Goal: Check status: Check status

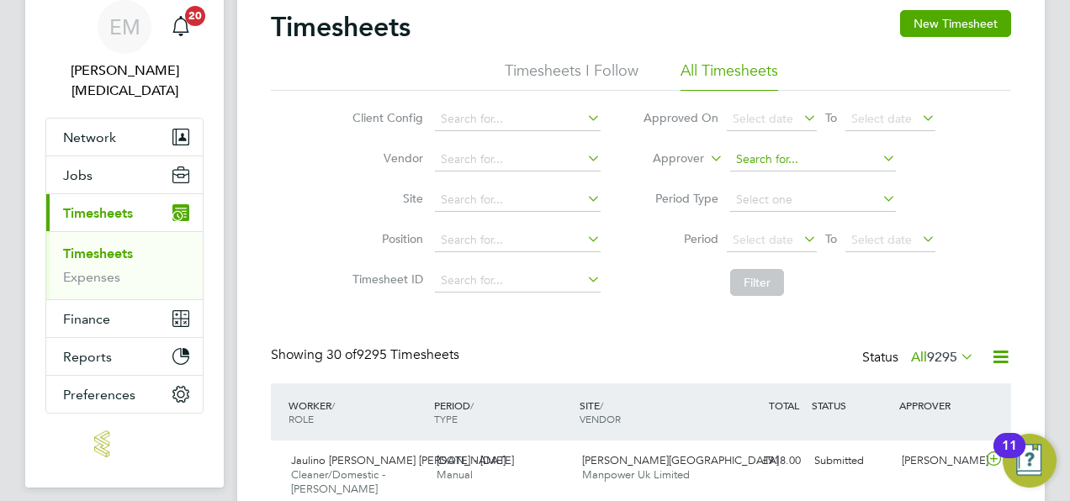
click at [747, 159] on input at bounding box center [813, 160] width 166 height 24
click at [767, 175] on li "Kirsty Collins" at bounding box center [812, 182] width 167 height 23
type input "[PERSON_NAME]"
click at [772, 288] on button "Filter" at bounding box center [757, 282] width 54 height 27
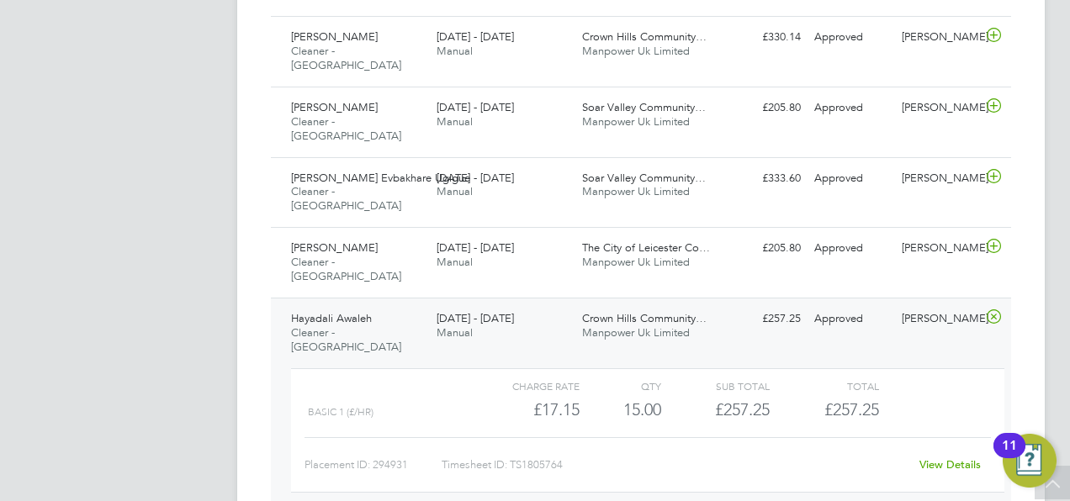
scroll to position [681, 0]
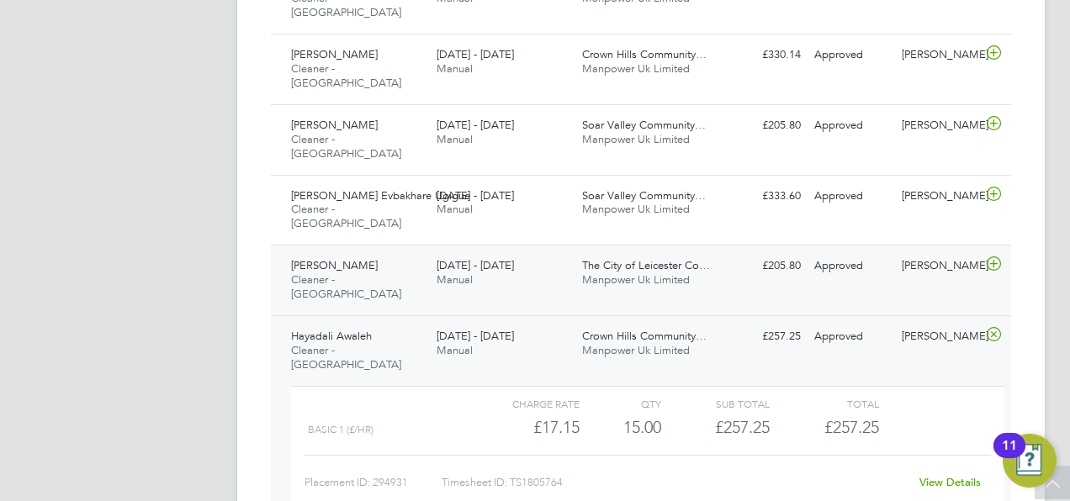
click at [426, 252] on div "Aamina Mohamed Cleaner - Leicester 18 - 24 Aug 2025" at bounding box center [357, 280] width 146 height 56
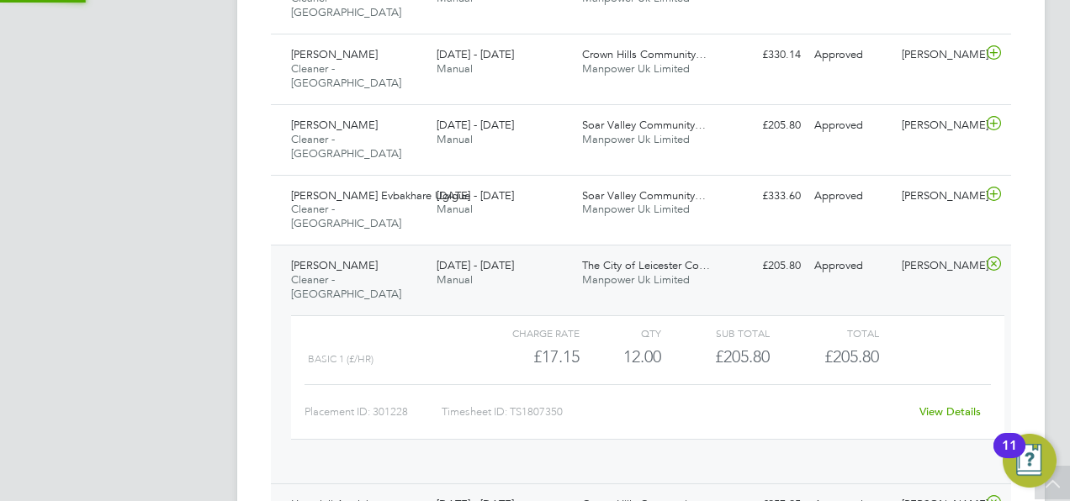
scroll to position [29, 164]
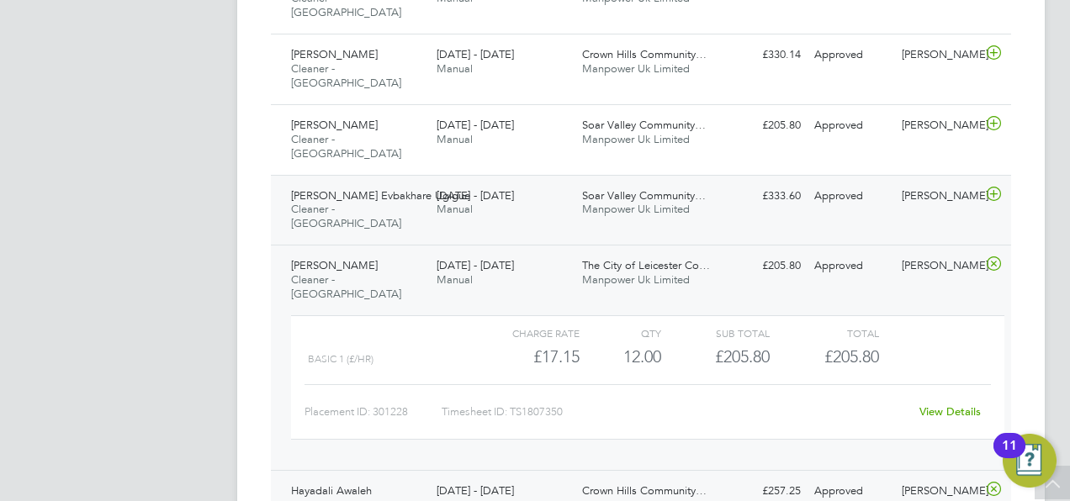
click at [479, 183] on div "18 - 24 Aug 2025 Manual" at bounding box center [503, 204] width 146 height 42
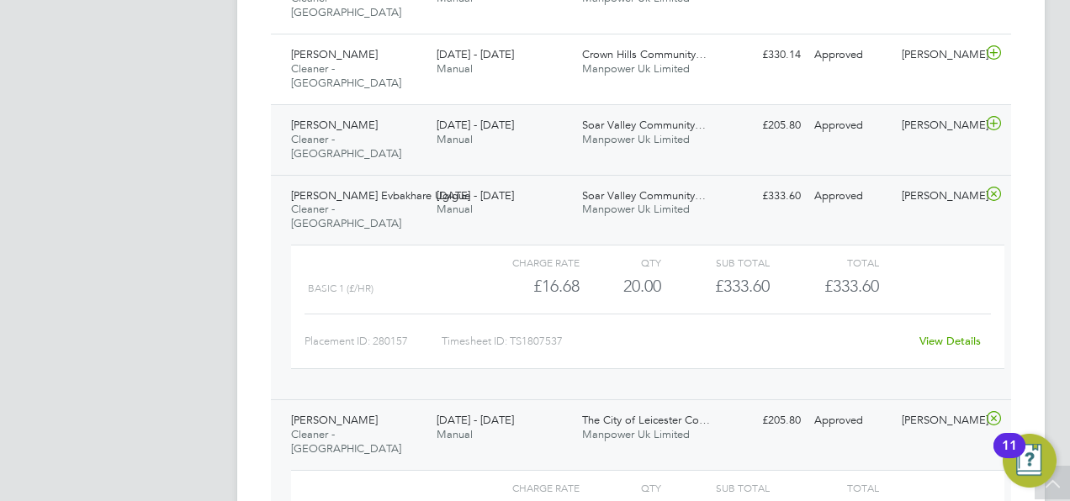
click at [380, 112] on div "Mahad Hussein Cleaner - Leicester 18 - 24 Aug 2025" at bounding box center [357, 140] width 146 height 56
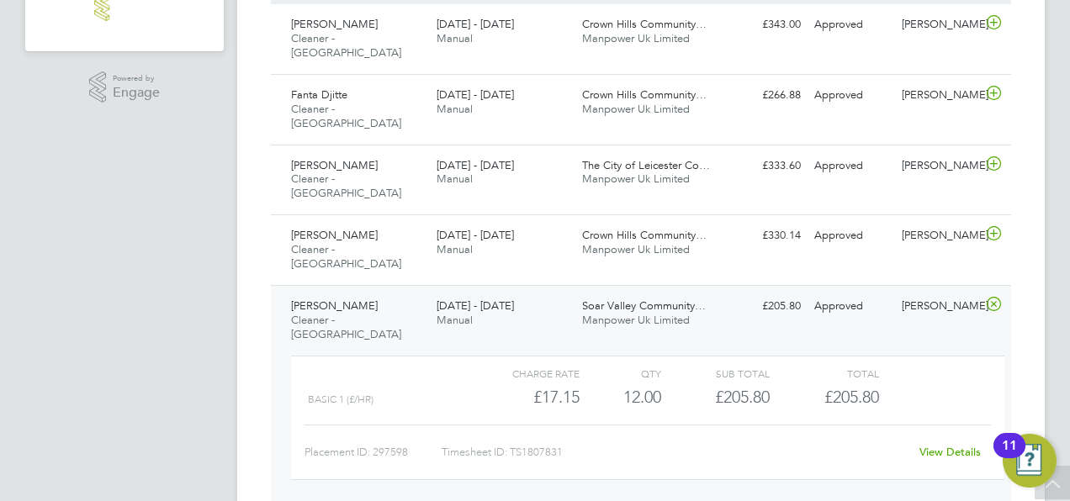
scroll to position [500, 0]
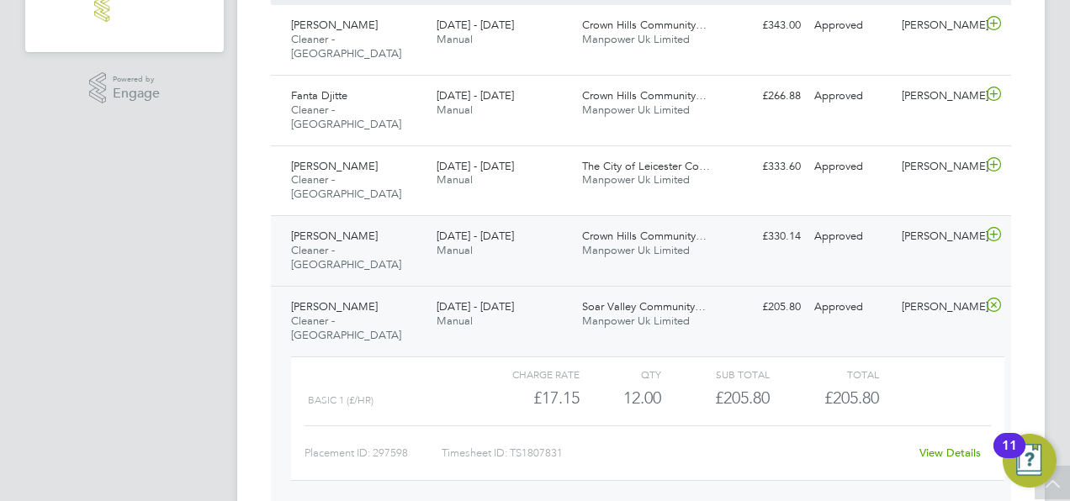
click at [367, 223] on div "Mubarak Ussenbai Cleaner - Leicester 18 - 24 Aug 2025" at bounding box center [357, 251] width 146 height 56
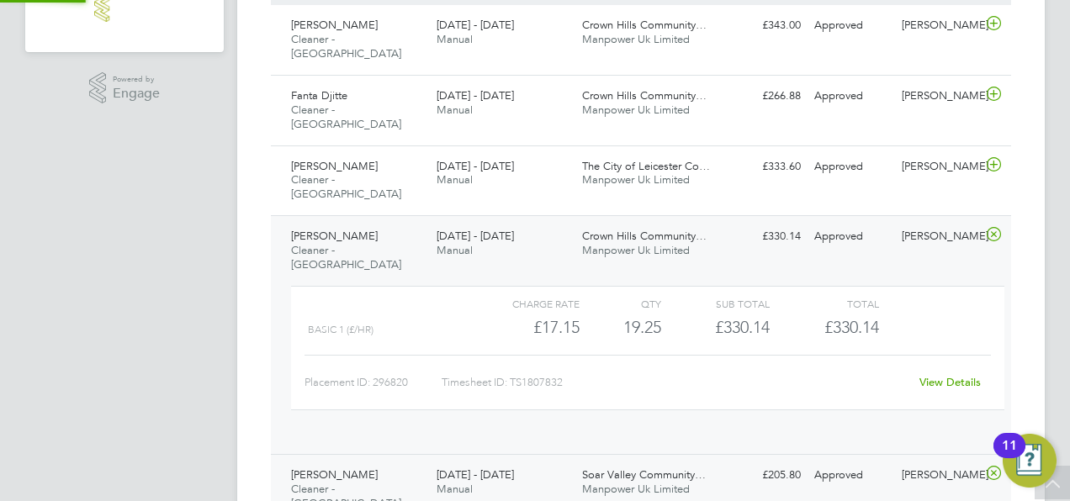
scroll to position [29, 164]
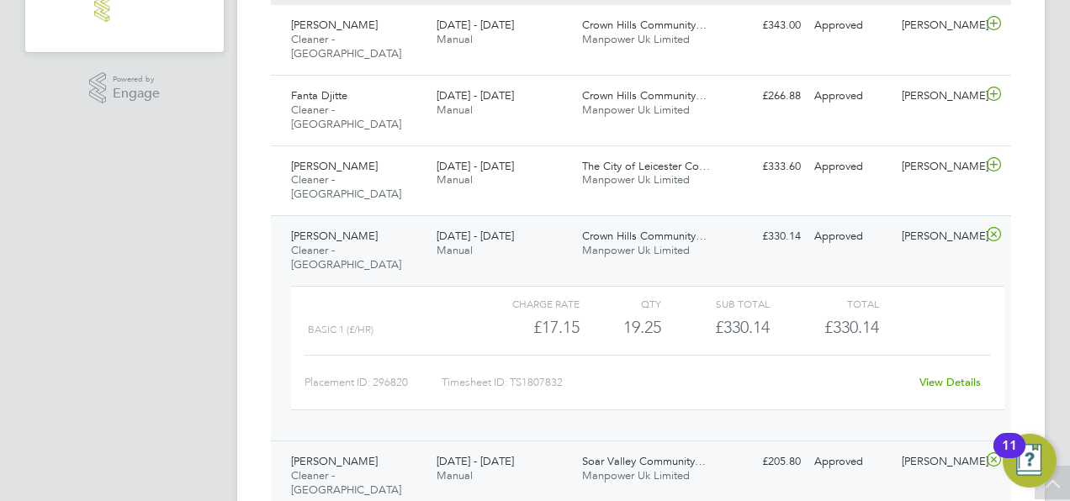
click at [557, 223] on div "18 - 24 Aug 2025 Manual" at bounding box center [503, 244] width 146 height 42
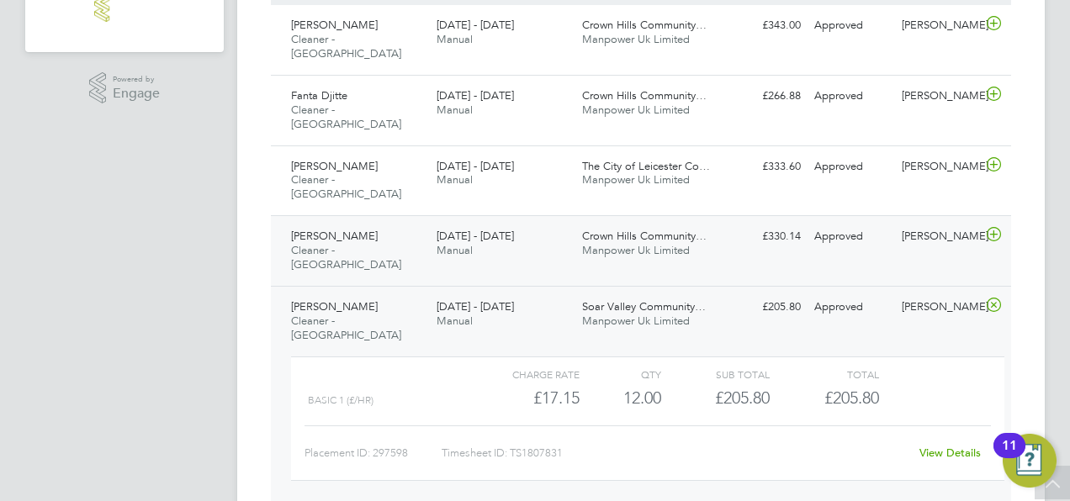
click at [787, 215] on div "Mubarak Ussenbai Cleaner - Leicester 18 - 24 Aug 2025 18 - 24 Aug 2025 Manual C…" at bounding box center [641, 250] width 740 height 71
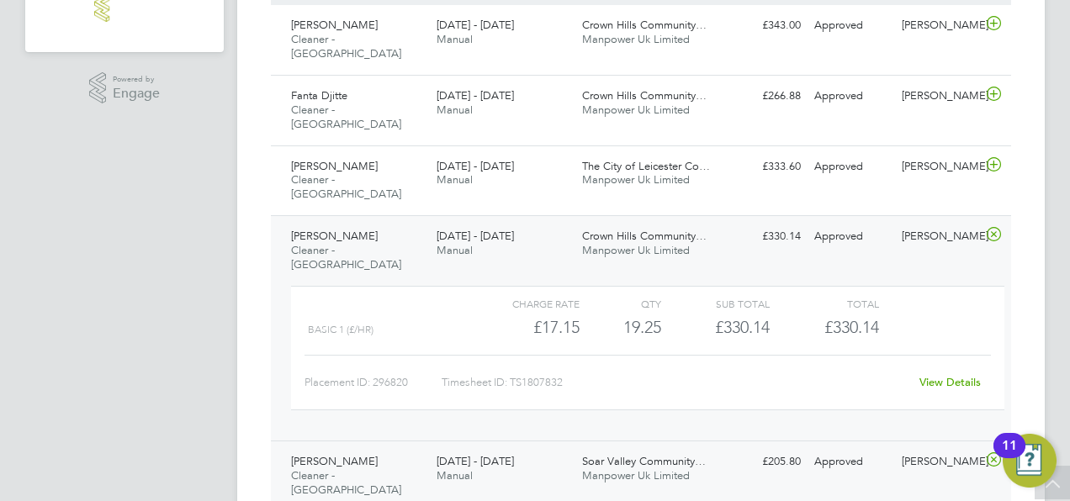
click at [945, 375] on link "View Details" at bounding box center [949, 382] width 61 height 14
click at [490, 159] on span "[DATE] - [DATE]" at bounding box center [475, 166] width 77 height 14
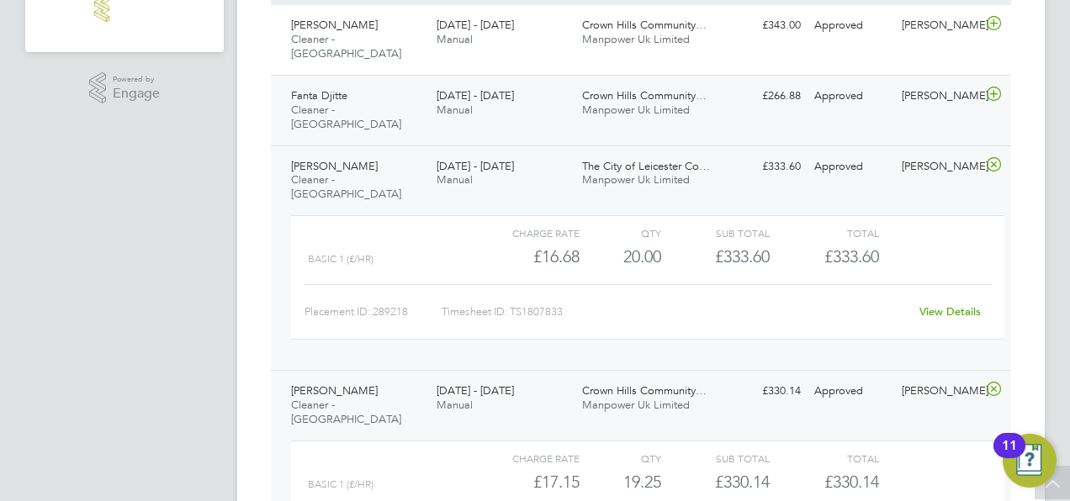
click at [488, 93] on div "18 - 24 Aug 2025 Manual" at bounding box center [503, 103] width 146 height 42
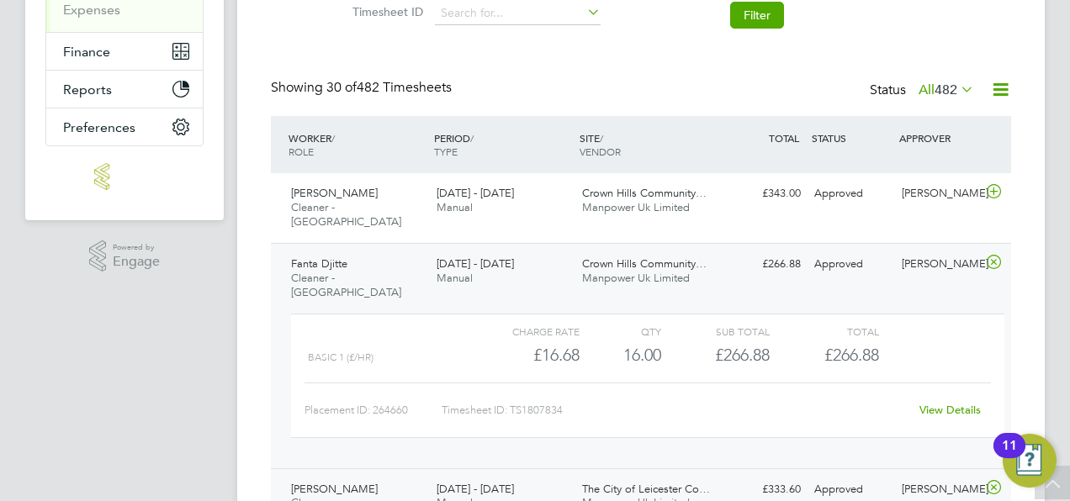
scroll to position [330, 0]
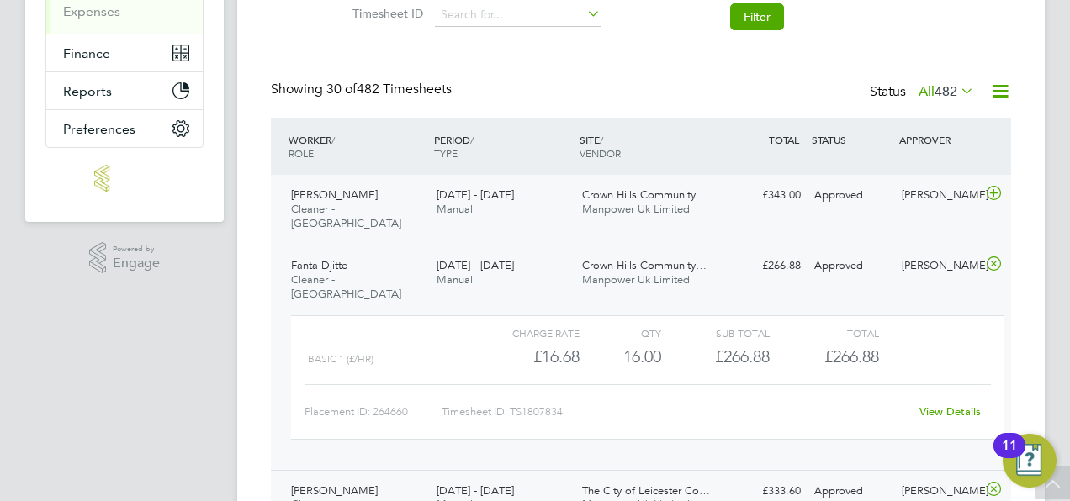
click at [479, 208] on div "18 - 24 Aug 2025 Manual" at bounding box center [503, 203] width 146 height 42
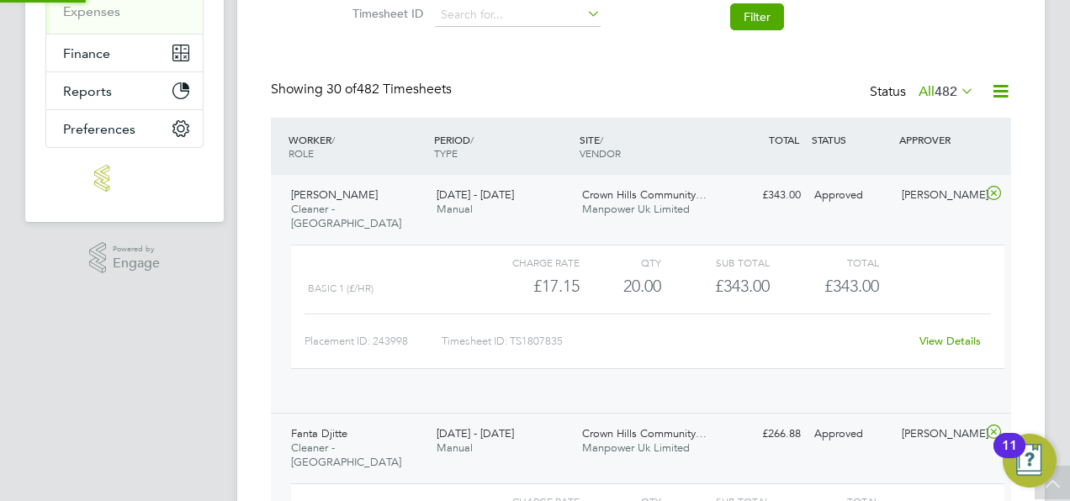
scroll to position [29, 164]
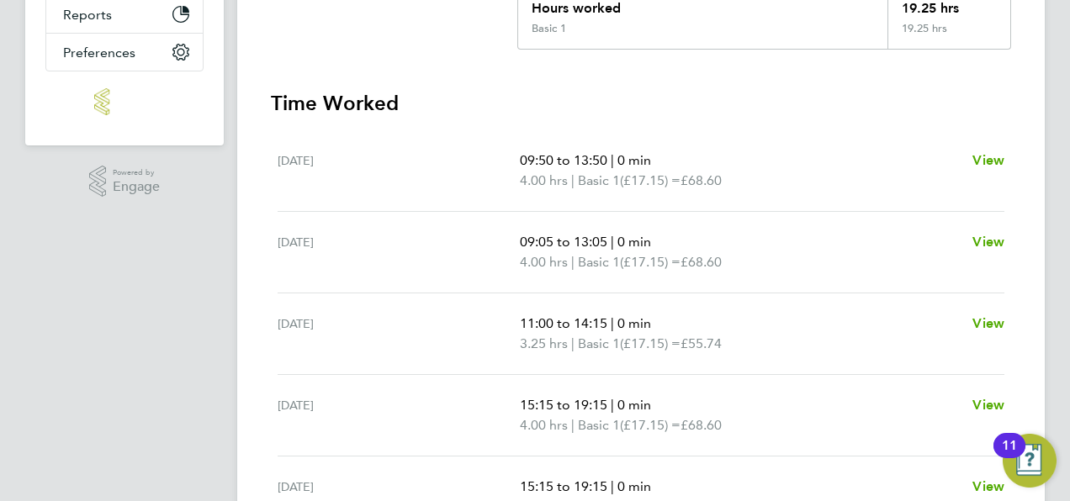
scroll to position [407, 0]
